Goal: Obtain resource: Obtain resource

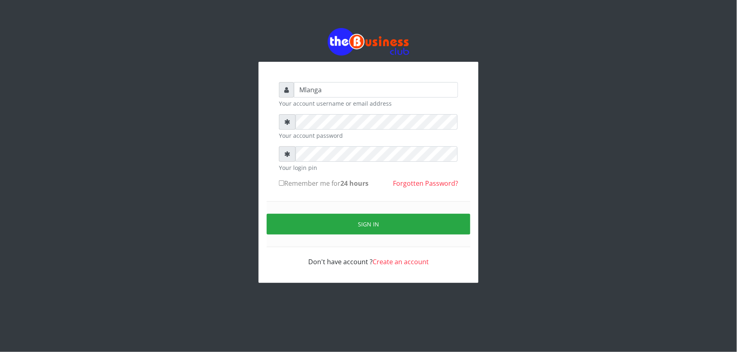
click at [192, 165] on div "Mlanga Your account username or email address Your account password Your login …" at bounding box center [368, 155] width 464 height 311
click at [185, 163] on div "Mlanga Your account username or email address Your account password Your login …" at bounding box center [368, 155] width 464 height 311
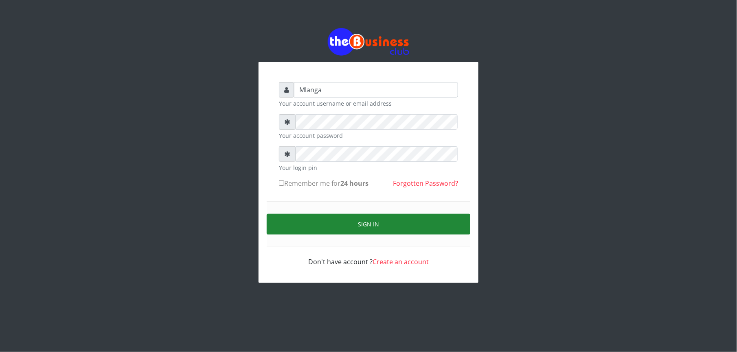
click at [396, 225] on button "Sign in" at bounding box center [369, 224] width 204 height 21
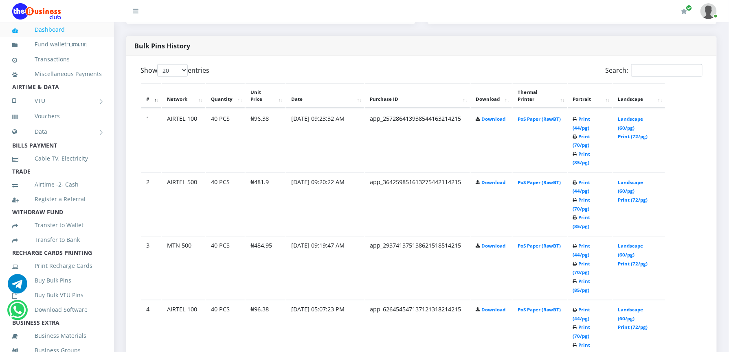
scroll to position [412, 0]
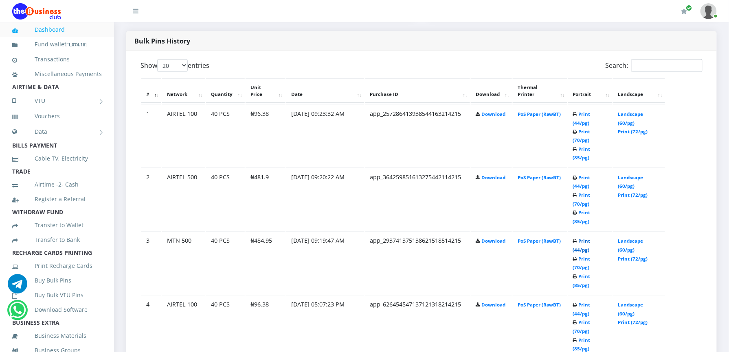
click at [582, 239] on link "Print (44/pg)" at bounding box center [582, 246] width 18 height 15
click at [581, 175] on link "Print (44/pg)" at bounding box center [582, 182] width 18 height 15
click at [500, 108] on td "Download" at bounding box center [490, 135] width 41 height 63
click at [580, 113] on link "Print (44/pg)" at bounding box center [582, 118] width 18 height 15
